Goal: Answer question/provide support: Share knowledge or assist other users

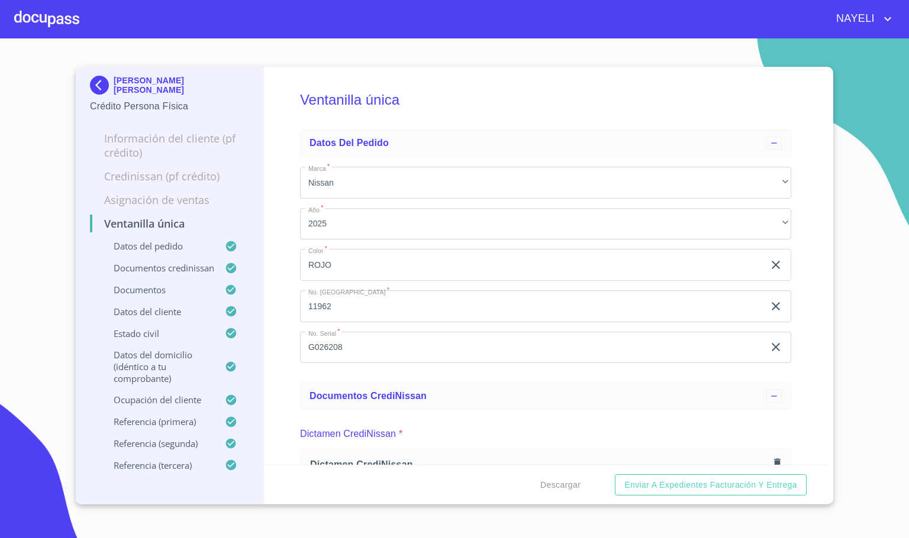
scroll to position [3461, 0]
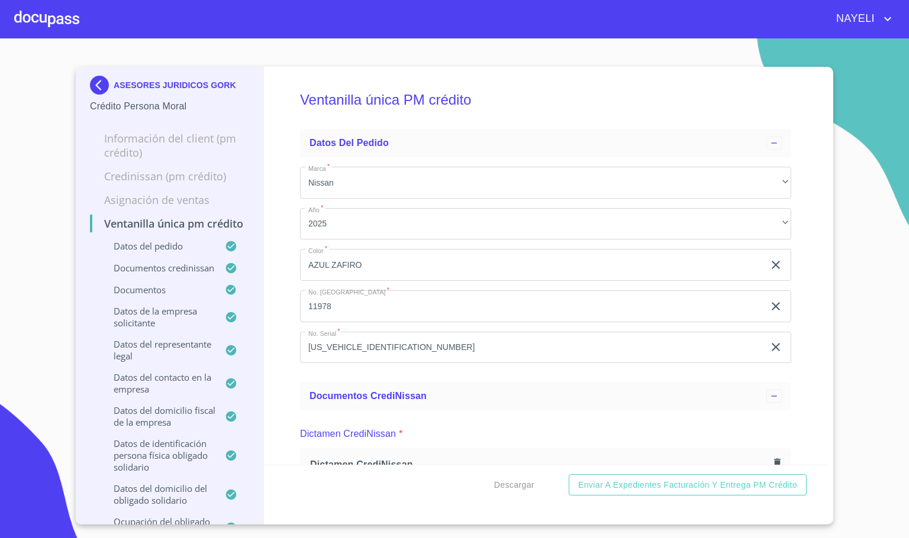
scroll to position [4171, 0]
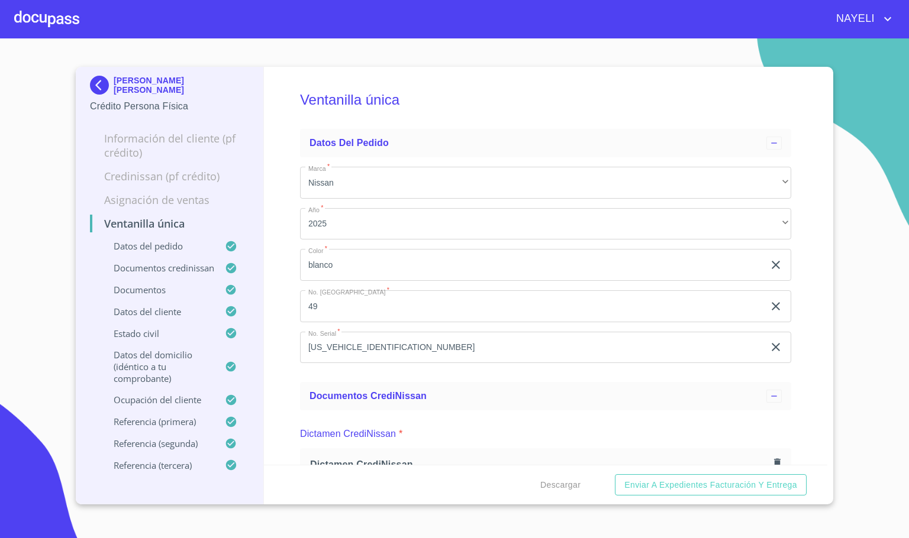
scroll to position [1775, 0]
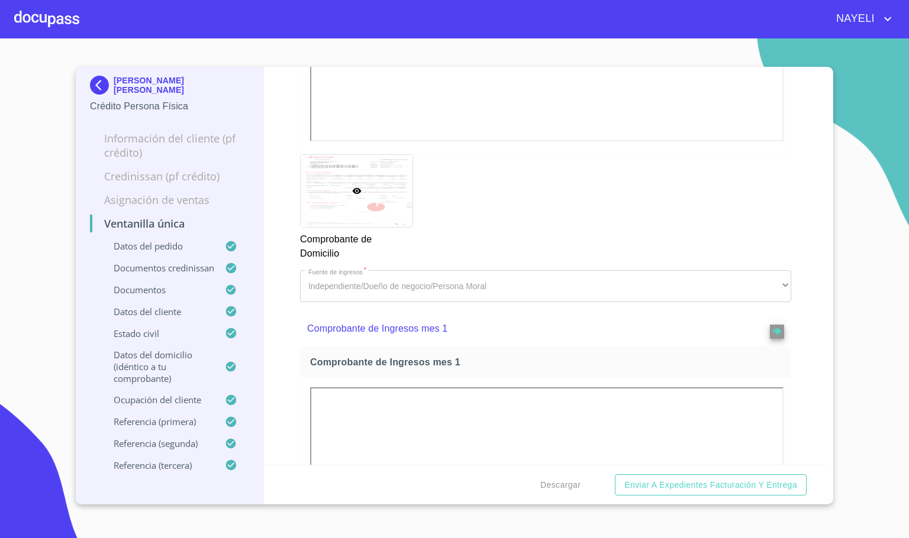
click at [31, 9] on div at bounding box center [46, 19] width 65 height 38
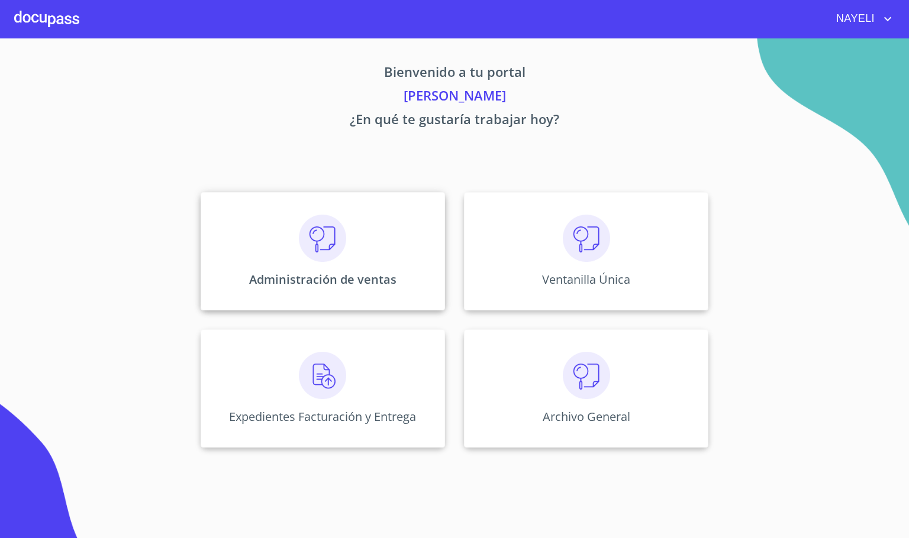
click at [299, 246] on img at bounding box center [322, 238] width 47 height 47
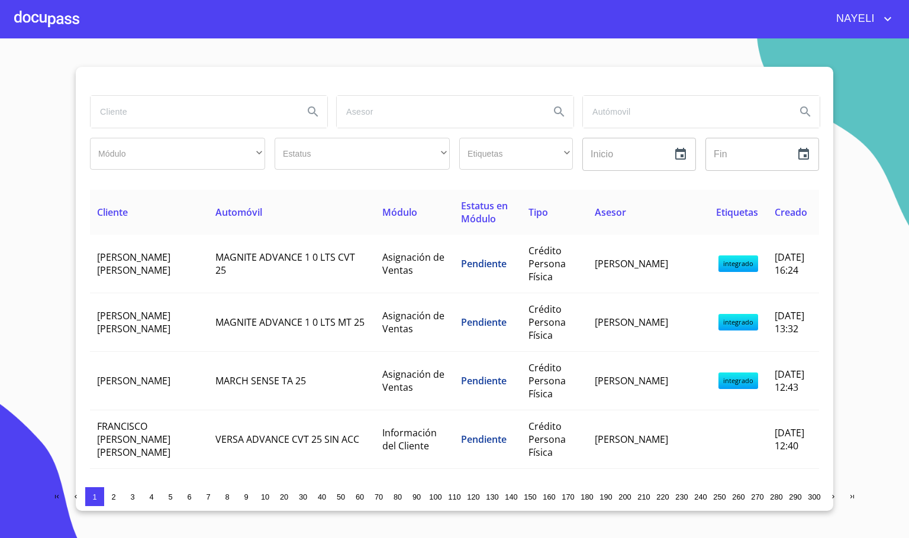
click at [178, 118] on input "search" at bounding box center [193, 112] width 204 height 32
type input "jessica"
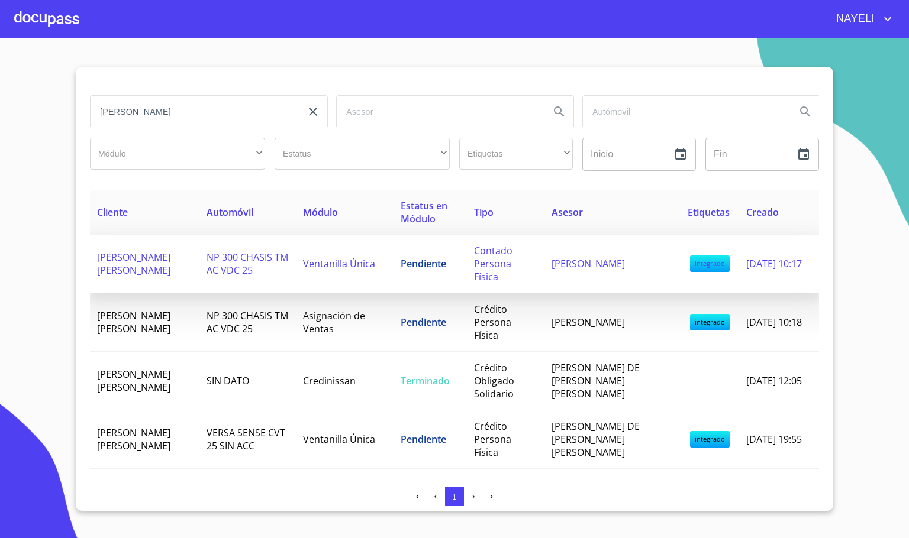
click at [199, 253] on td "JESSICA JUDITH GUZMAN JIMENEZ" at bounding box center [144, 264] width 109 height 59
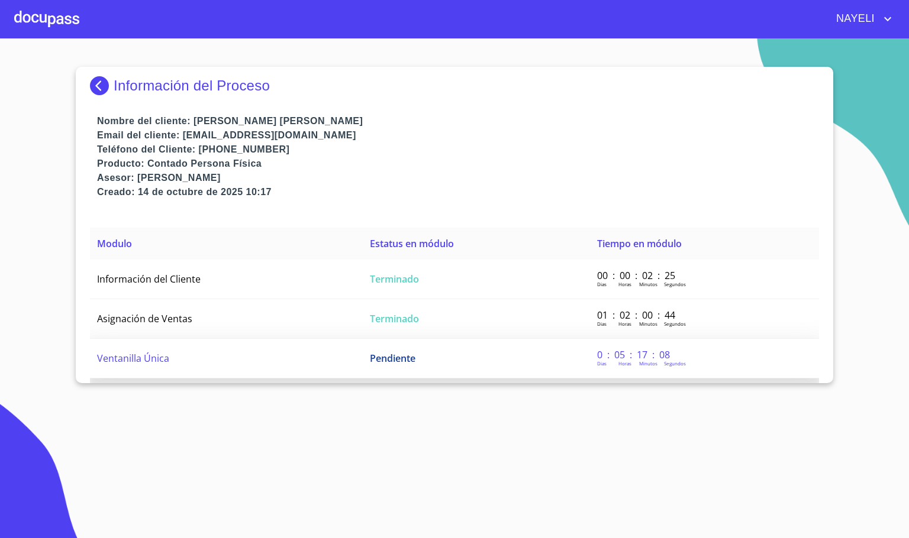
click at [206, 363] on td "Ventanilla Única" at bounding box center [226, 359] width 273 height 40
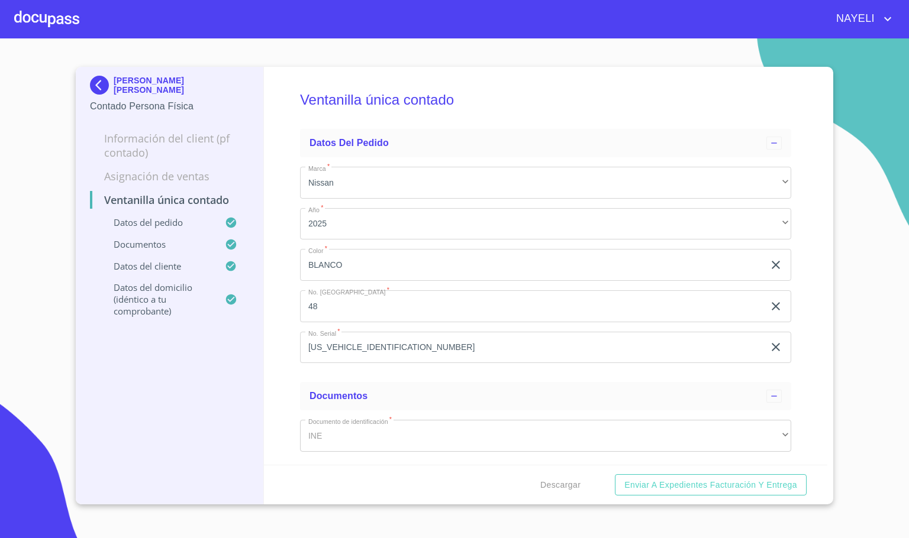
click at [272, 199] on div "Ventanilla única contado Datos del pedido Marca   * Nissan ​ Año   * 2025 ​ Col…" at bounding box center [546, 266] width 564 height 398
click at [282, 270] on div "Ventanilla única contado Datos del pedido Marca   * Nissan ​ Año   * 2025 ​ Col…" at bounding box center [546, 266] width 564 height 398
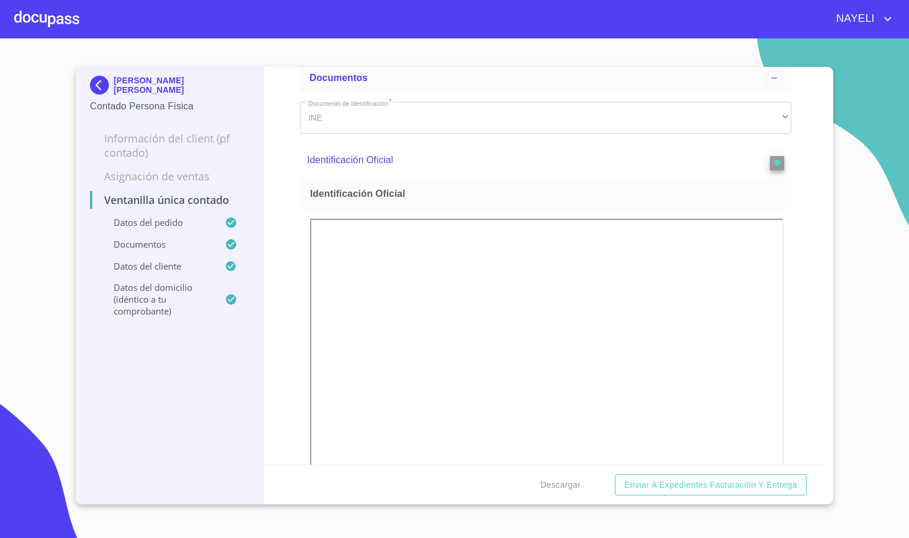
scroll to position [266, 0]
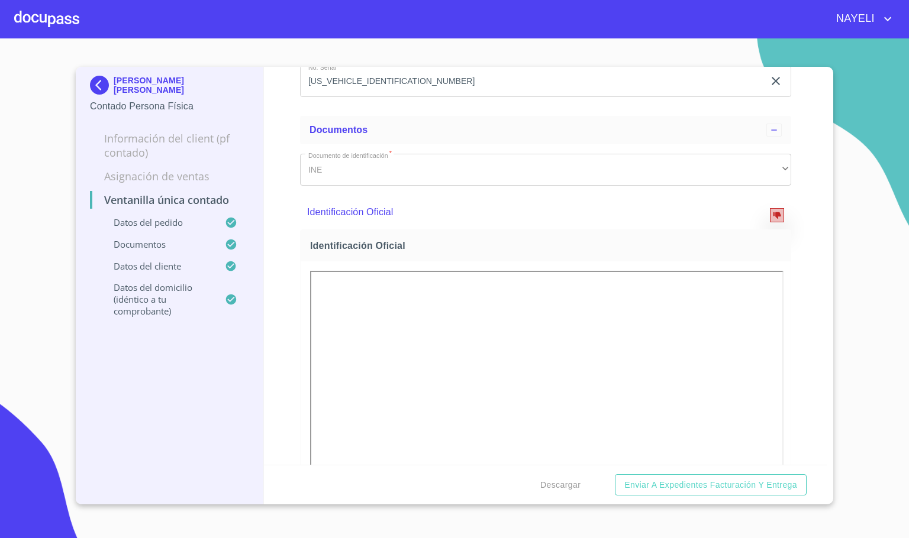
click at [773, 217] on icon "reject" at bounding box center [777, 215] width 8 height 8
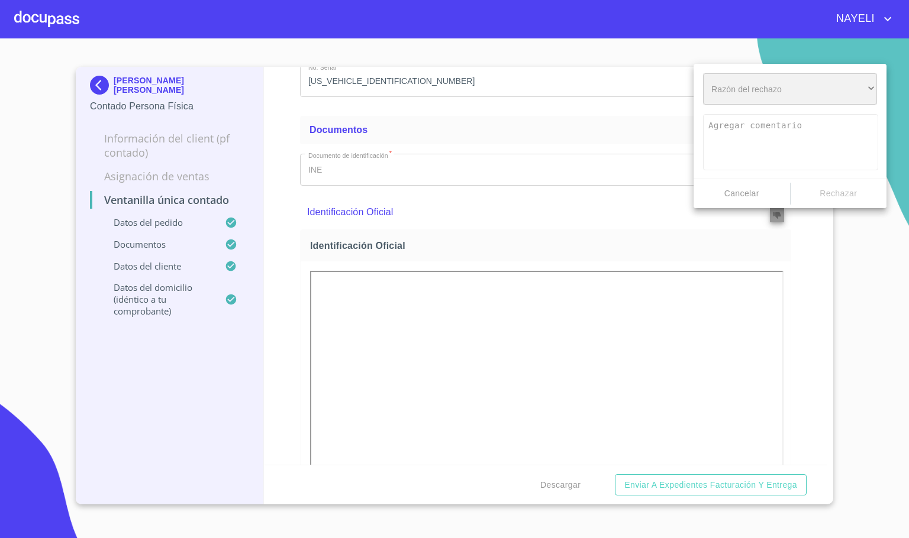
click at [749, 98] on div "​" at bounding box center [790, 89] width 174 height 32
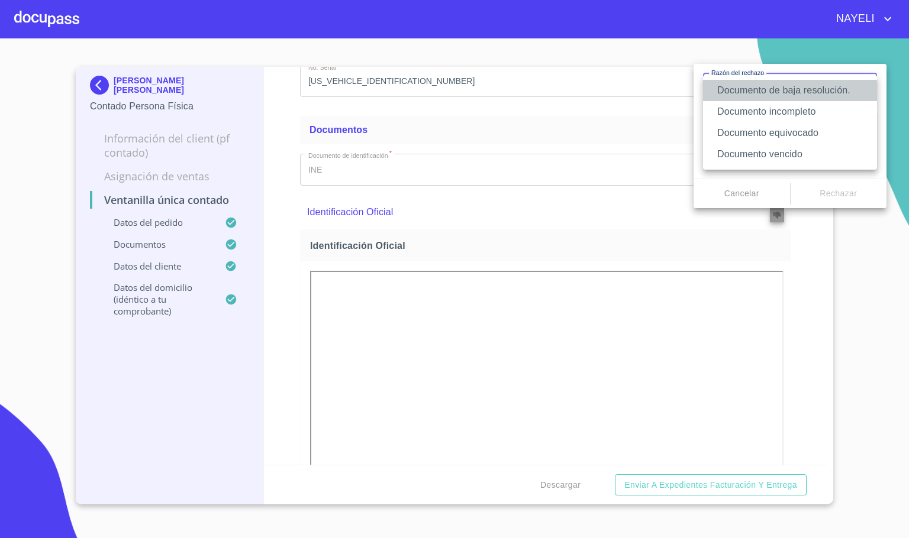
click at [820, 91] on li "Documento de baja resolución." at bounding box center [790, 90] width 174 height 21
type textarea "Favor de enviar de nuevo documento perfectamente claro, puede ser foto o escane…"
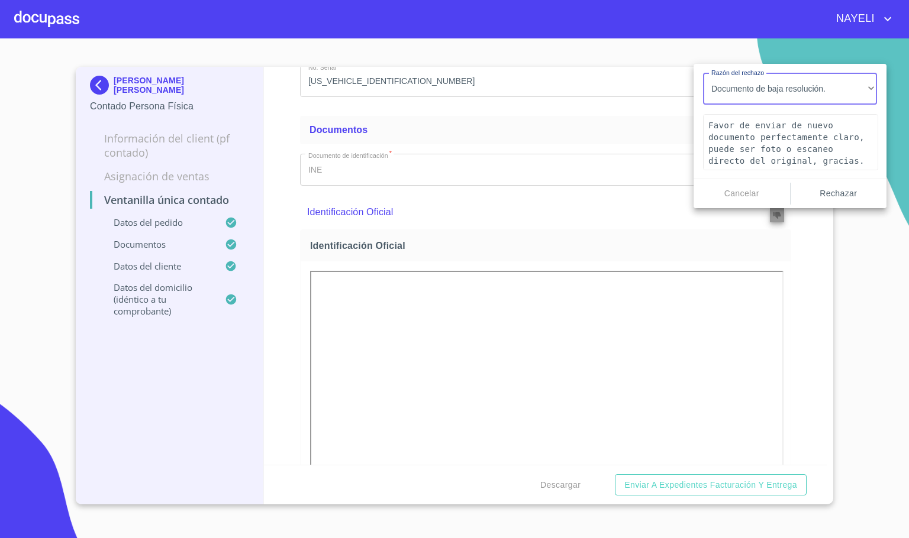
click at [838, 189] on span "Rechazar" at bounding box center [838, 193] width 87 height 15
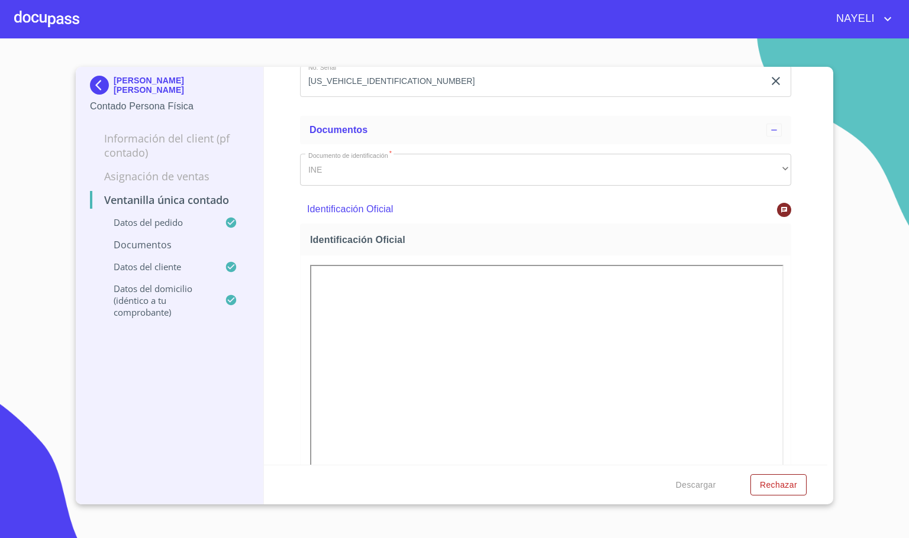
click at [798, 386] on div "Ventanilla única contado Datos del pedido Marca   * Nissan ​ Año   * 2025 ​ Col…" at bounding box center [546, 266] width 564 height 398
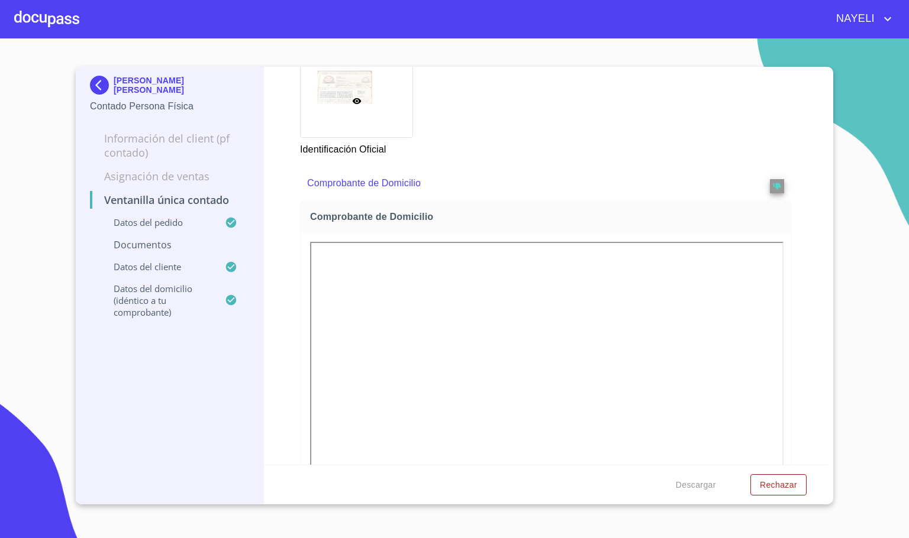
scroll to position [888, 0]
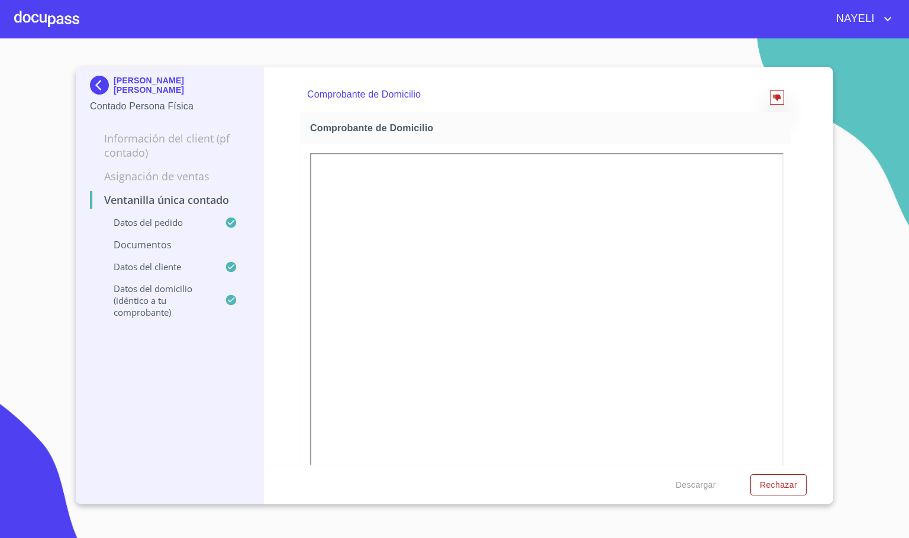
click at [773, 96] on icon "reject" at bounding box center [777, 98] width 8 height 7
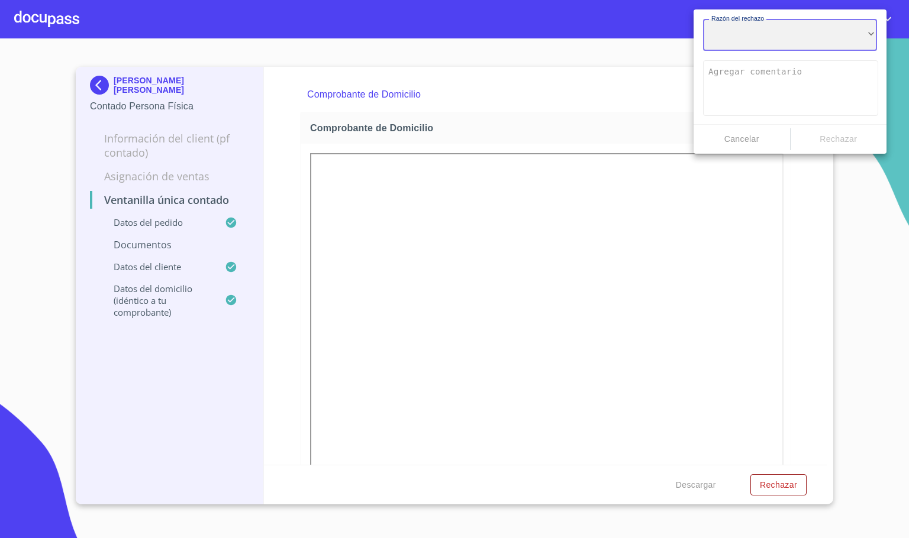
click at [767, 39] on div "​" at bounding box center [790, 35] width 174 height 32
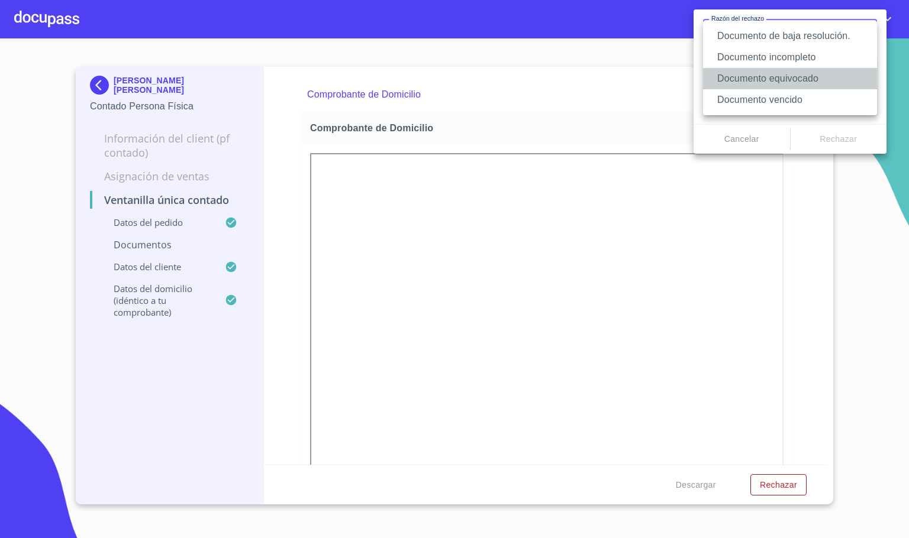
click at [771, 82] on li "Documento equivocado" at bounding box center [790, 78] width 174 height 21
type textarea "Favor de enviar de nuevo documento correcto según lo requiere el campo, puede s…"
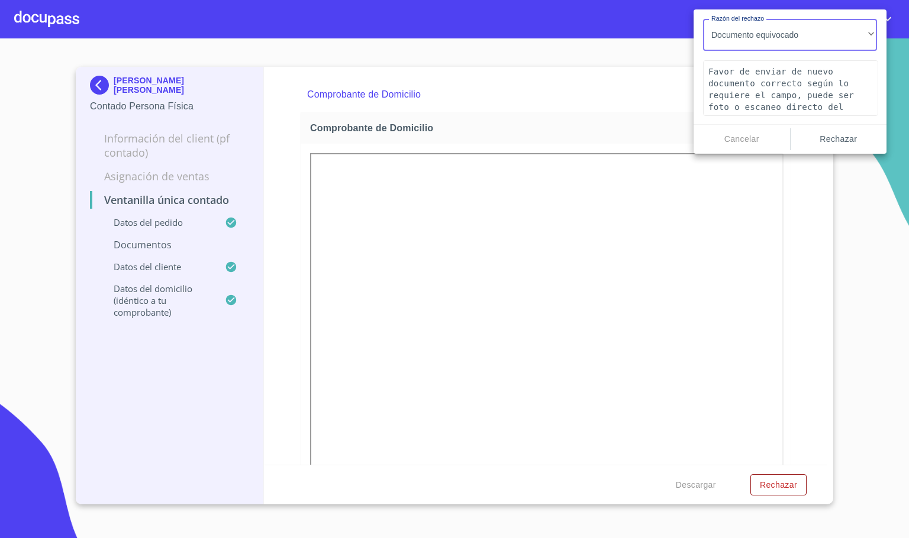
click at [852, 137] on span "Rechazar" at bounding box center [838, 139] width 87 height 15
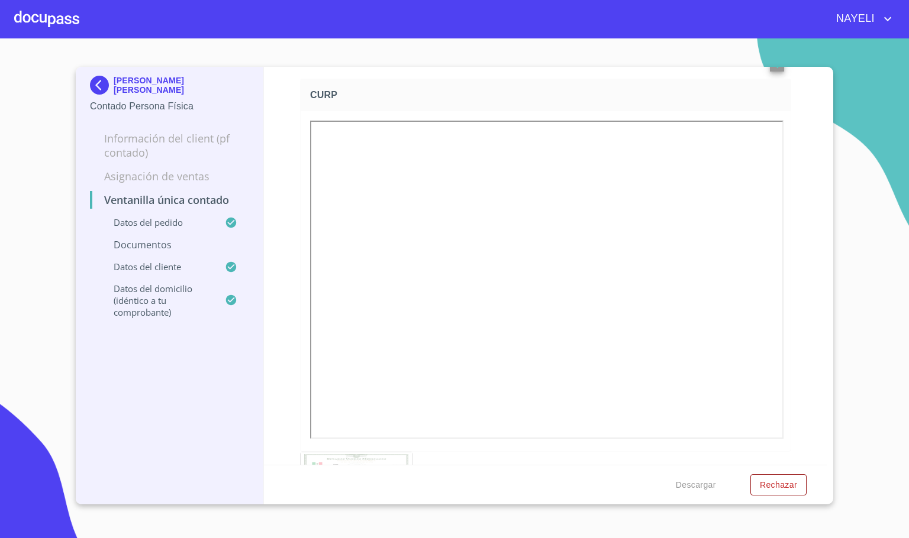
scroll to position [1420, 0]
click at [790, 343] on div "Ventanilla única contado Datos del pedido Marca   * Nissan ​ Año   * 2025 ​ Col…" at bounding box center [546, 266] width 564 height 398
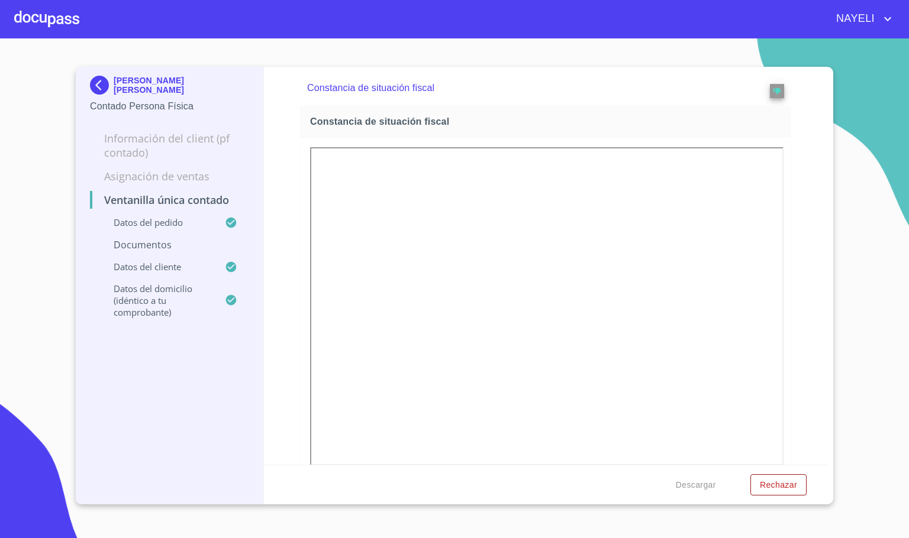
scroll to position [1953, 0]
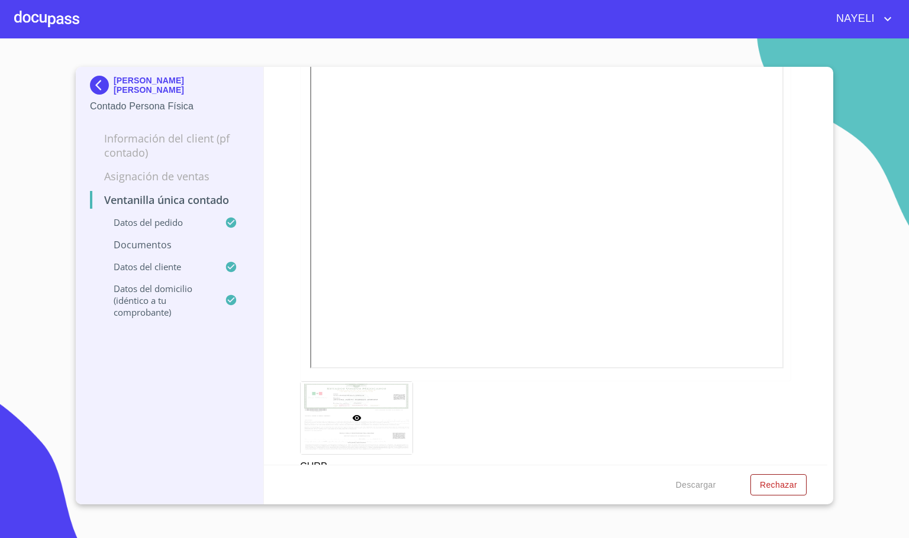
click at [367, 414] on div at bounding box center [357, 418] width 112 height 73
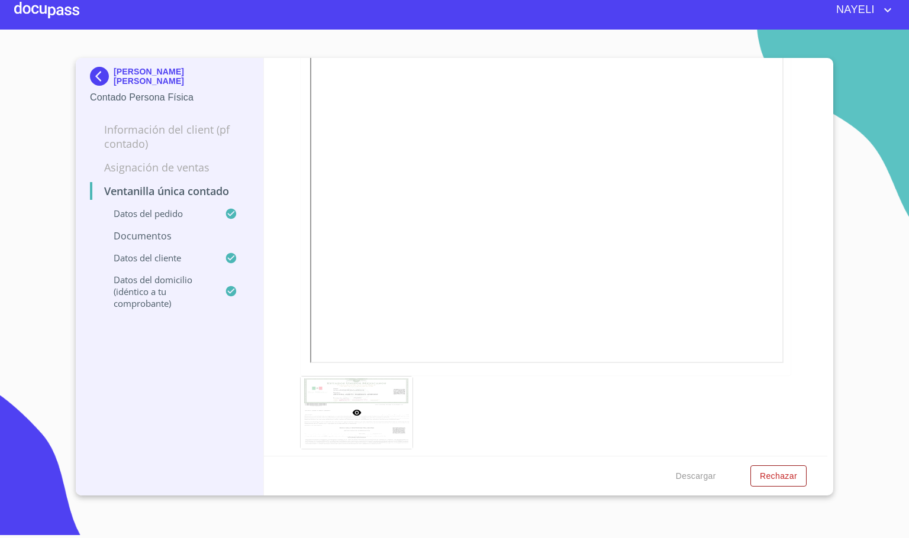
scroll to position [1328, 0]
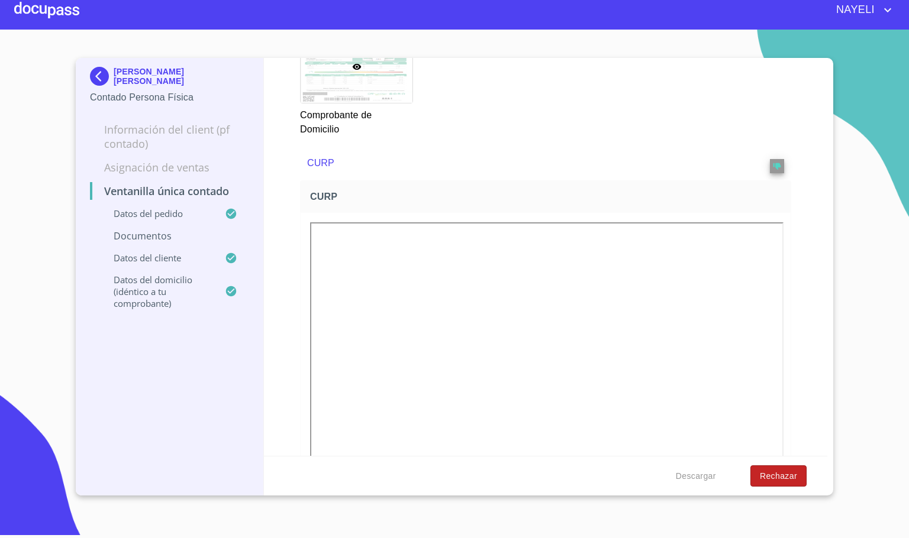
click at [785, 466] on button "Rechazar" at bounding box center [778, 477] width 56 height 22
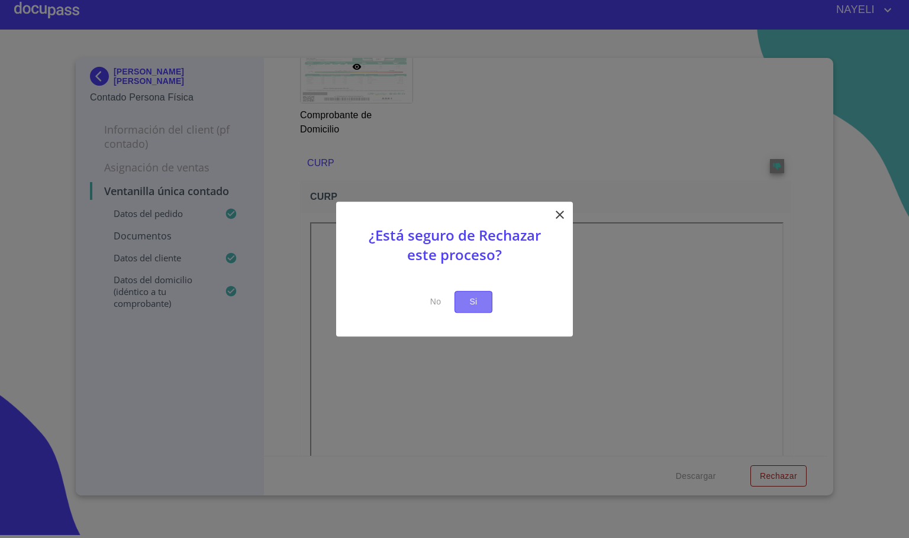
click at [476, 302] on span "Si" at bounding box center [473, 302] width 19 height 15
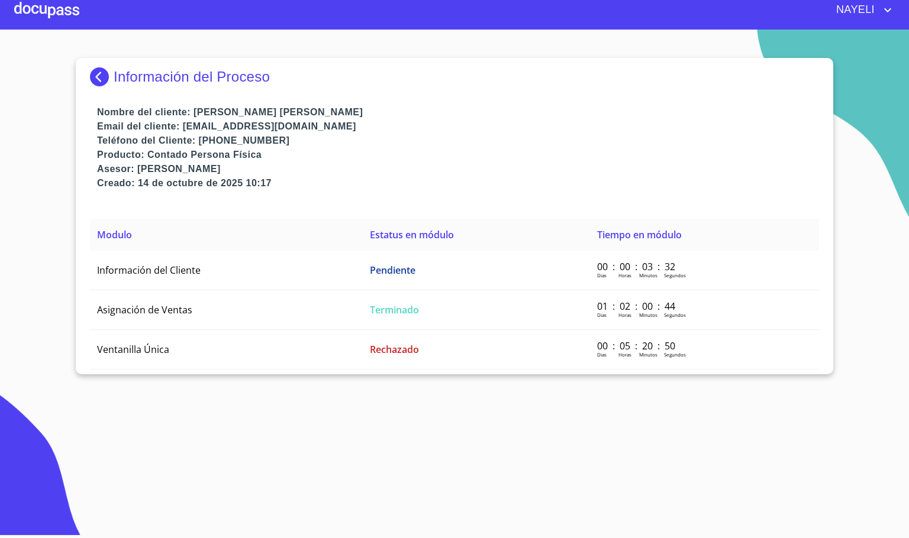
click at [176, 418] on section "Información del Proceso Nombre del cliente: JESSICA JUDITH GUZMAN JIMENEZ Email…" at bounding box center [454, 280] width 909 height 500
click at [565, 127] on p "Email del cliente: psicojezze@gmail.com" at bounding box center [458, 127] width 722 height 14
click at [70, 2] on div at bounding box center [46, 10] width 65 height 38
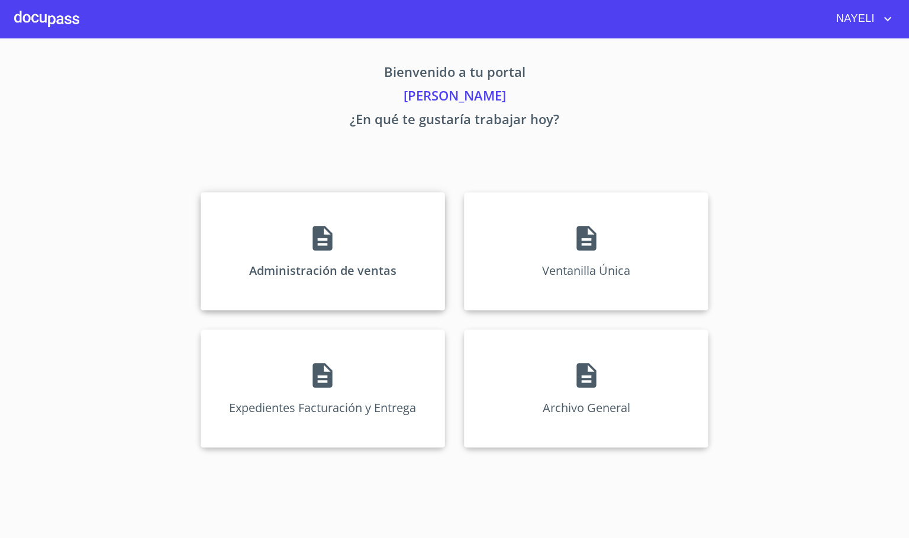
click at [276, 254] on div "Administración de ventas" at bounding box center [323, 251] width 244 height 118
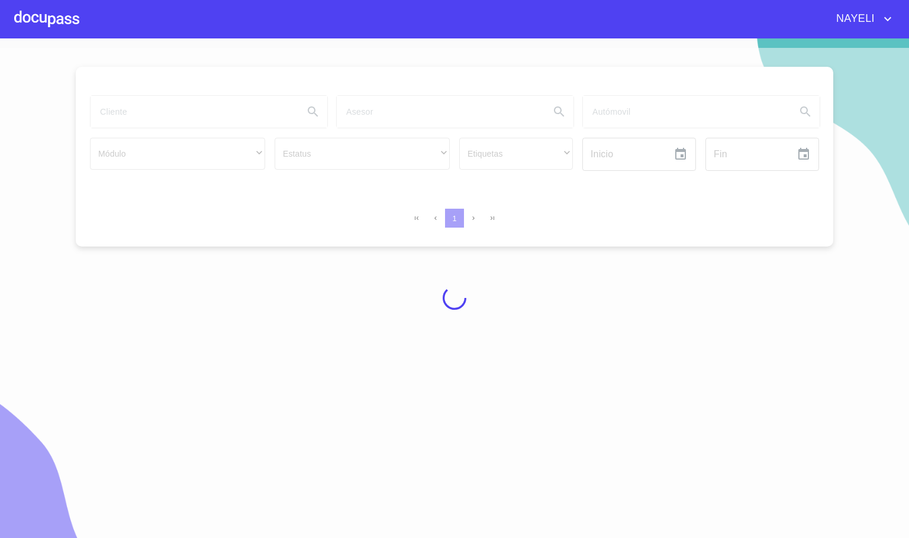
click at [148, 117] on div at bounding box center [454, 298] width 909 height 500
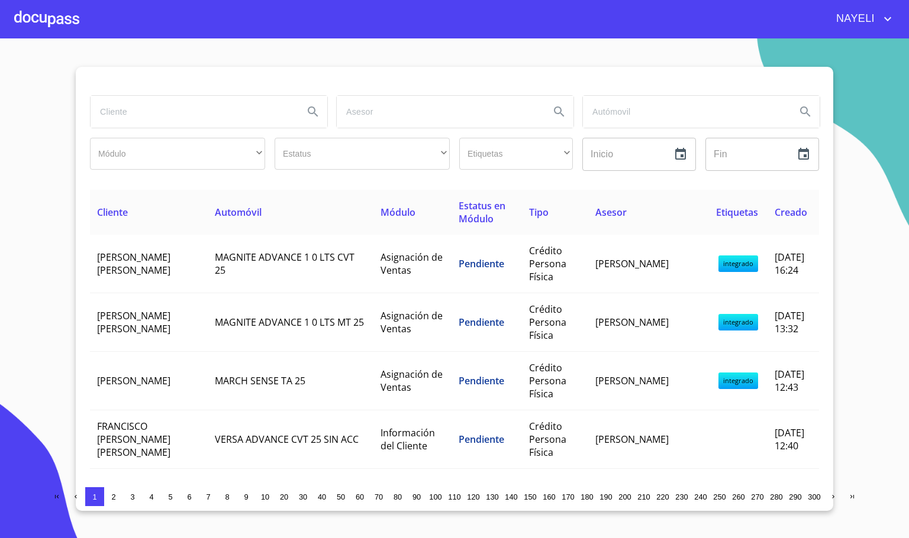
click at [146, 118] on input "search" at bounding box center [193, 112] width 204 height 32
type input "maria de los an"
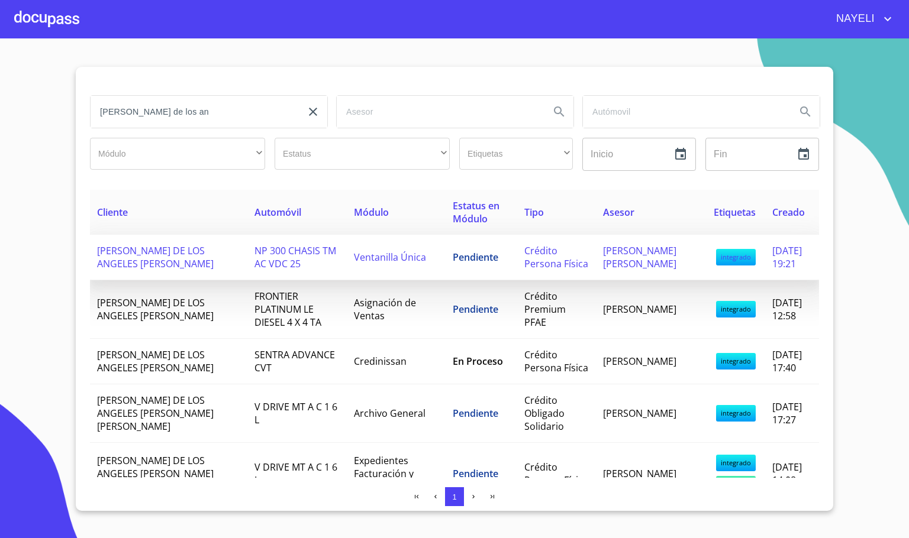
click at [143, 263] on span "MARIA DE LOS ANGELES RAMOS RODRIGUEZ" at bounding box center [155, 257] width 117 height 26
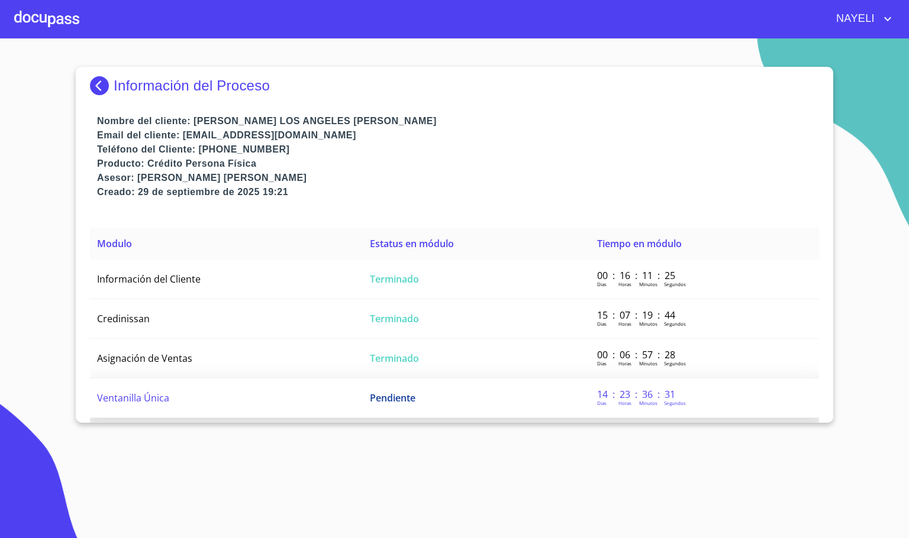
click at [208, 405] on td "Ventanilla Única" at bounding box center [226, 399] width 273 height 40
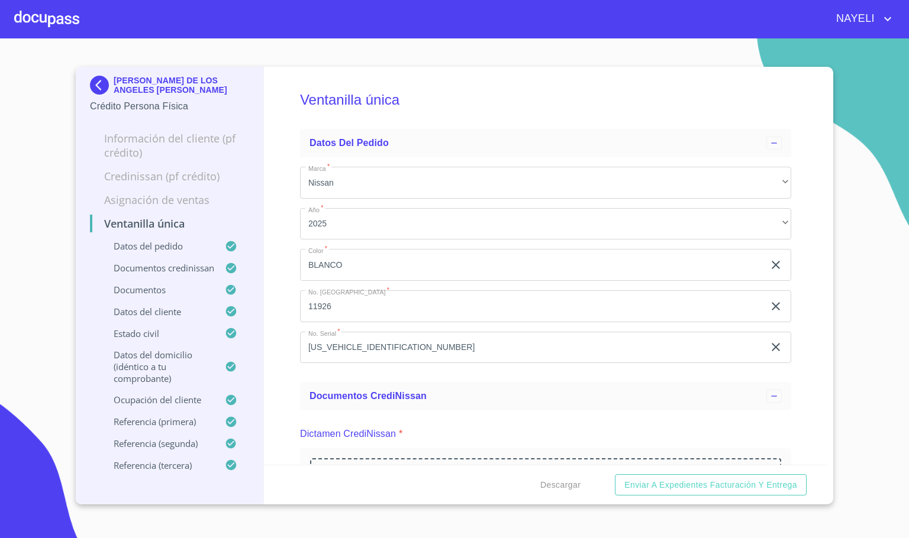
click at [276, 373] on div "Ventanilla única Datos del pedido Marca   * Nissan ​ Año   * 2025 ​ Color   * B…" at bounding box center [546, 266] width 564 height 398
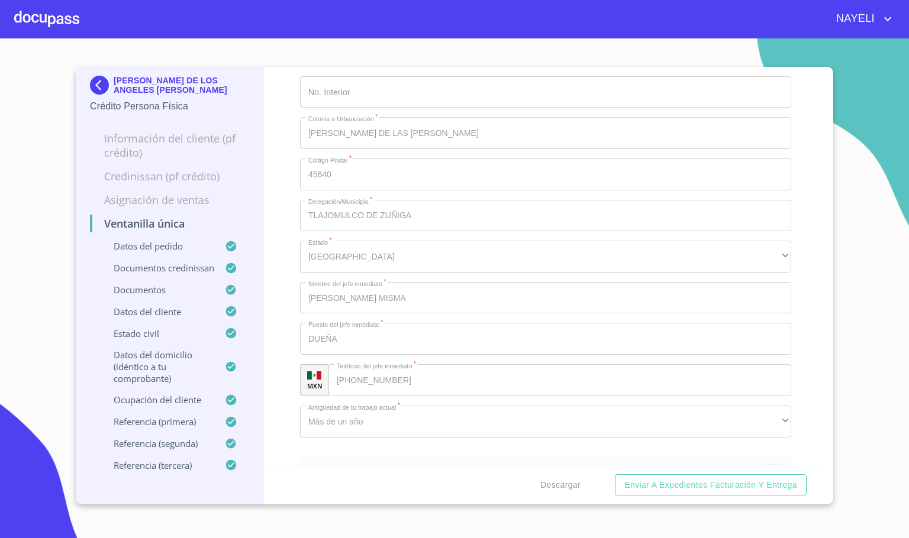
scroll to position [5059, 0]
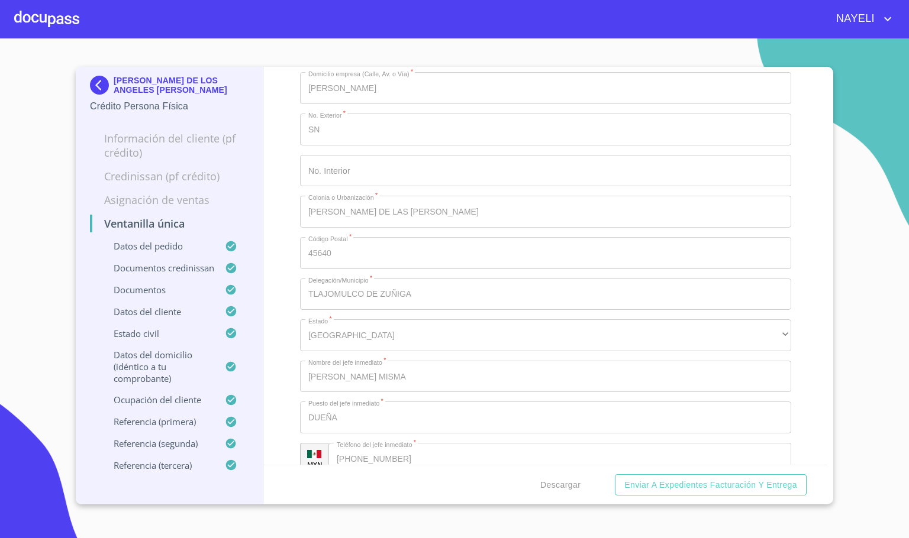
click at [50, 23] on div at bounding box center [46, 19] width 65 height 38
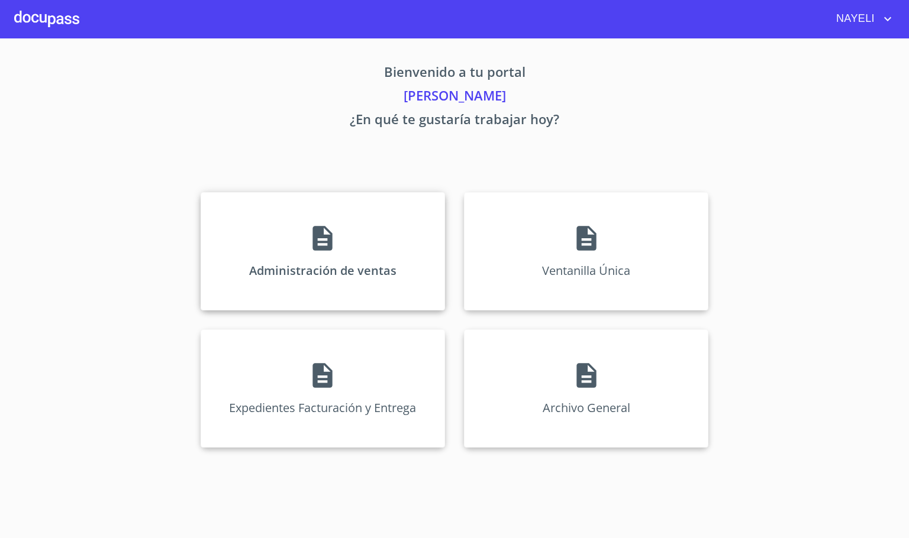
click at [325, 256] on div "Administración de ventas" at bounding box center [323, 251] width 244 height 118
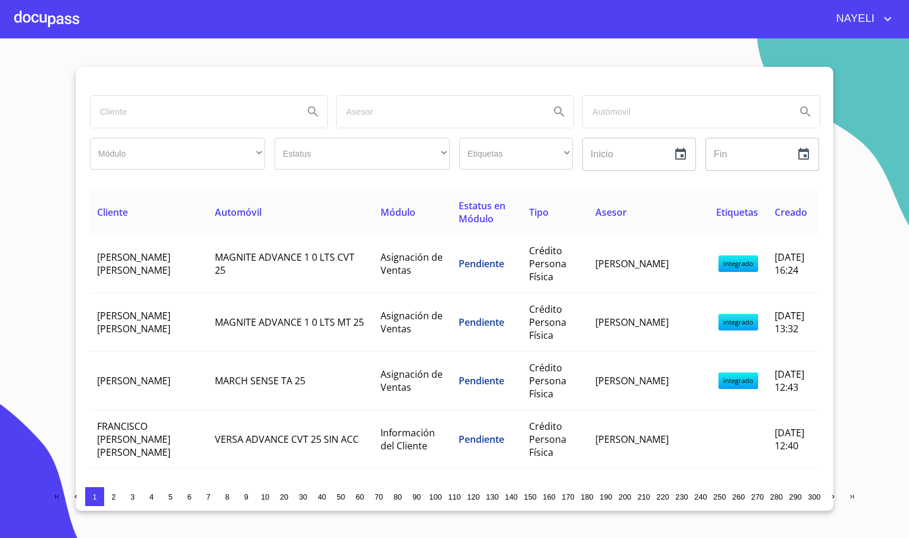
click at [160, 118] on input "search" at bounding box center [193, 112] width 204 height 32
type input "baltazar"
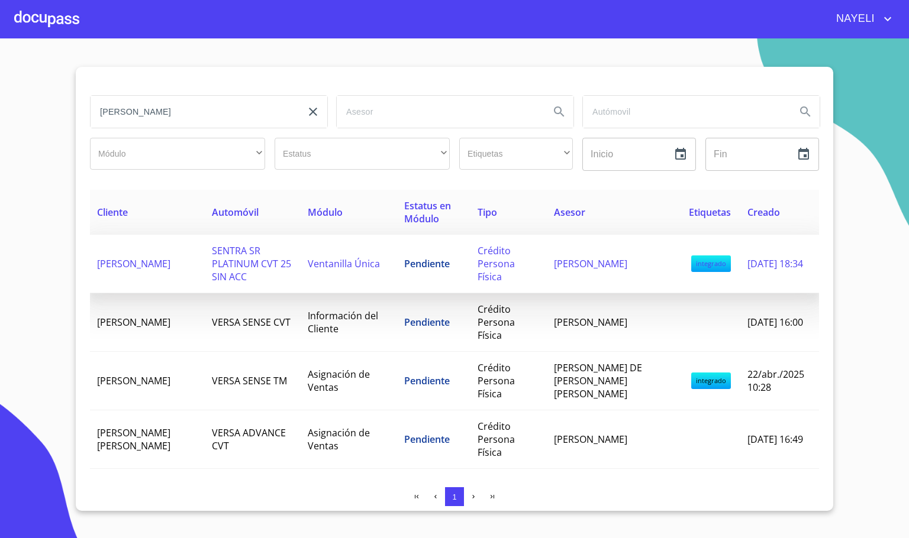
click at [262, 281] on td "SENTRA SR PLATINUM CVT 25 SIN ACC" at bounding box center [253, 264] width 96 height 59
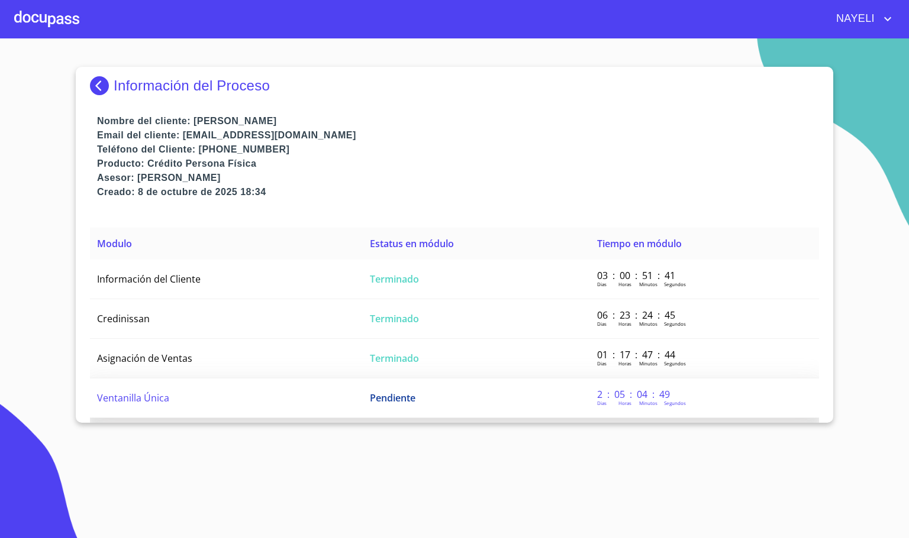
click at [137, 393] on span "Ventanilla Única" at bounding box center [133, 398] width 72 height 13
